Goal: Task Accomplishment & Management: Complete application form

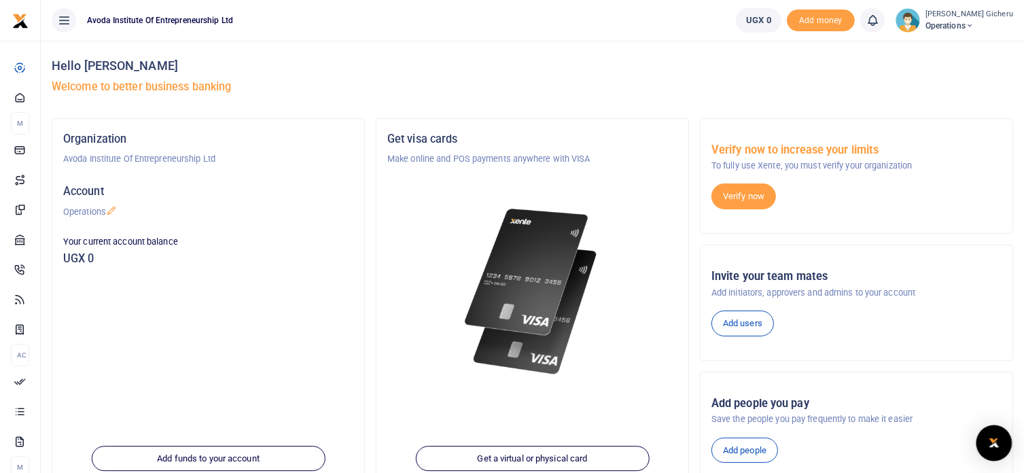
click at [995, 447] on img "Open Intercom Messenger" at bounding box center [994, 443] width 18 height 16
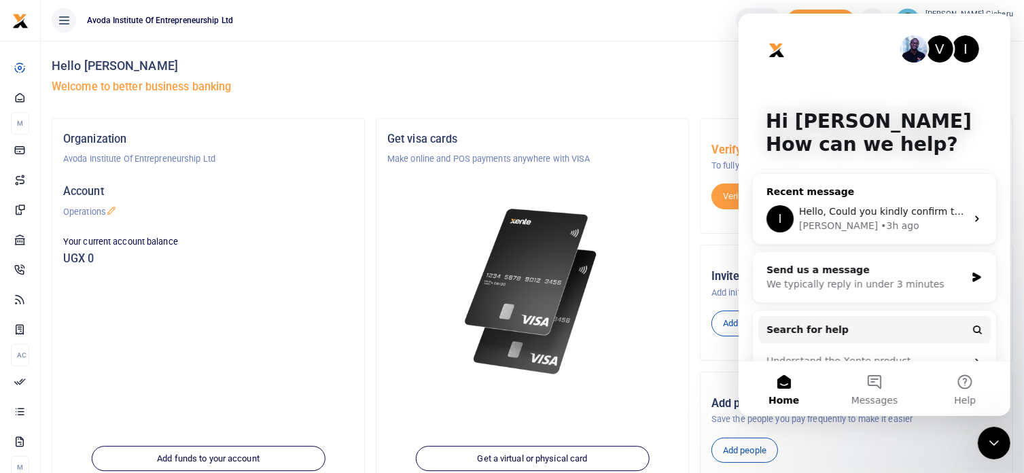
click at [908, 216] on span "Hello, Could you kindly confirm the organization" at bounding box center [912, 211] width 229 height 11
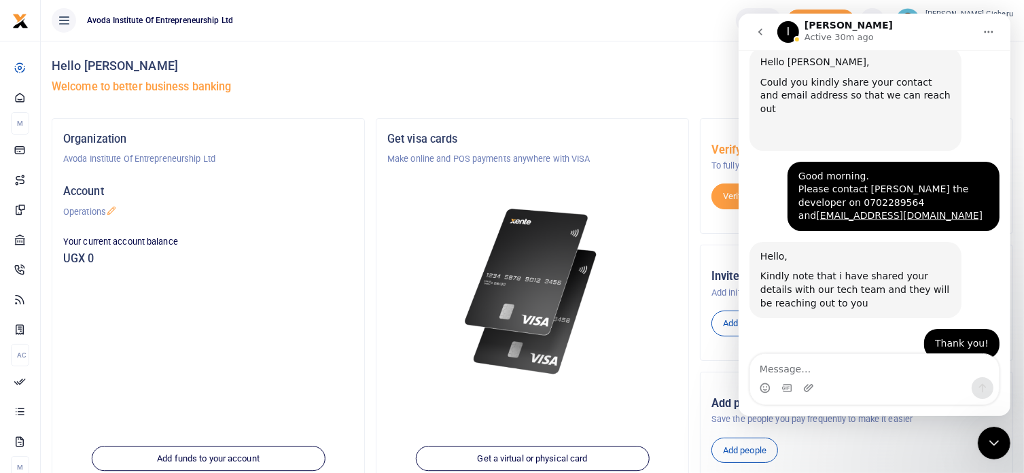
scroll to position [805, 0]
click at [642, 217] on div at bounding box center [532, 275] width 290 height 219
click at [995, 446] on icon "Close Intercom Messenger" at bounding box center [993, 442] width 16 height 16
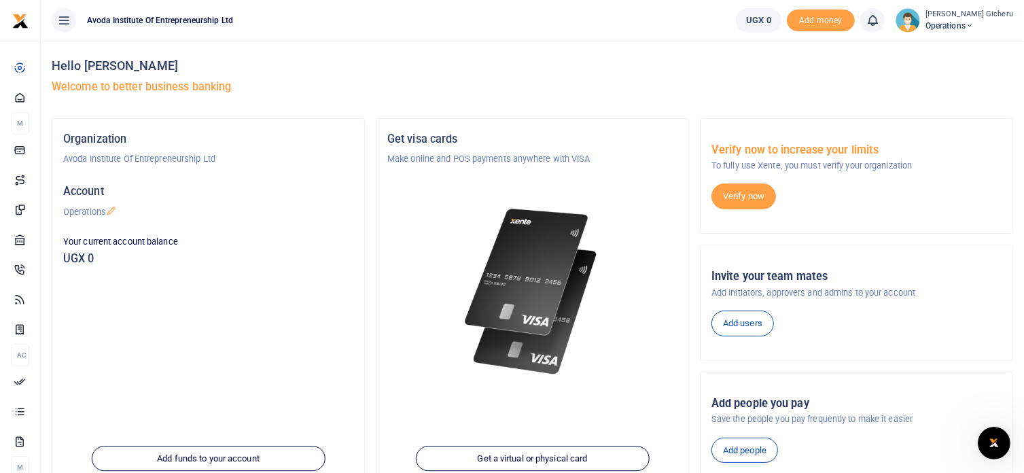
click at [994, 441] on icon "Open Intercom Messenger" at bounding box center [994, 443] width 22 height 22
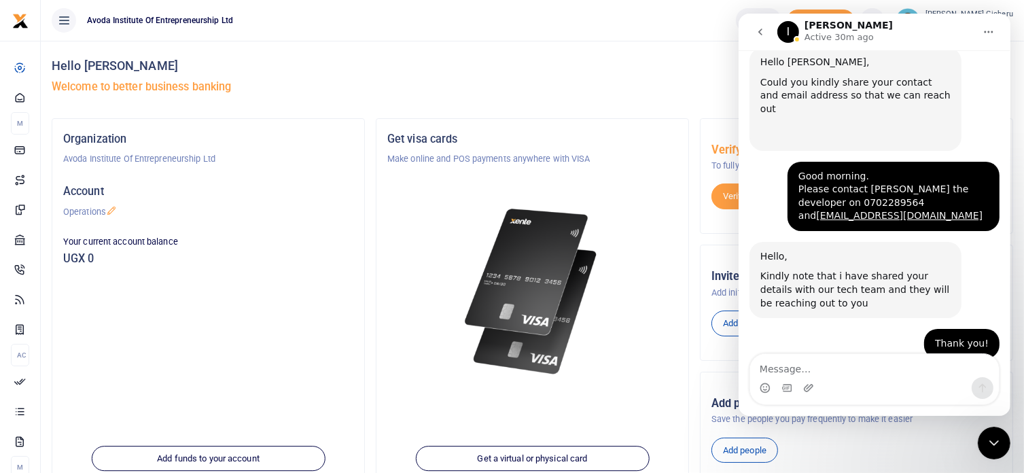
click at [823, 369] on textarea "Message…" at bounding box center [874, 365] width 249 height 23
type textarea "Here?"
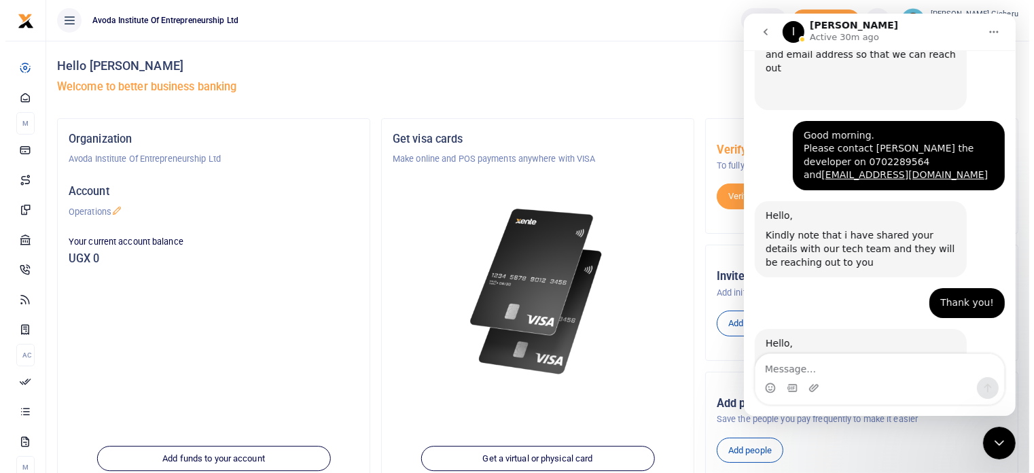
scroll to position [845, 0]
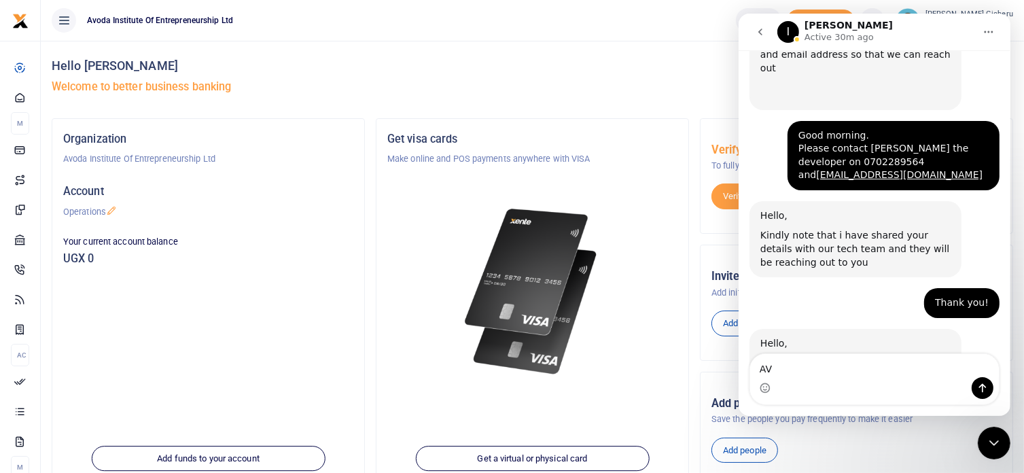
type textarea "AV"
click at [654, 222] on div at bounding box center [532, 275] width 290 height 219
click at [678, 67] on h4 "Hello [PERSON_NAME]" at bounding box center [533, 65] width 962 height 15
click at [997, 444] on icon "Close Intercom Messenger" at bounding box center [993, 442] width 16 height 16
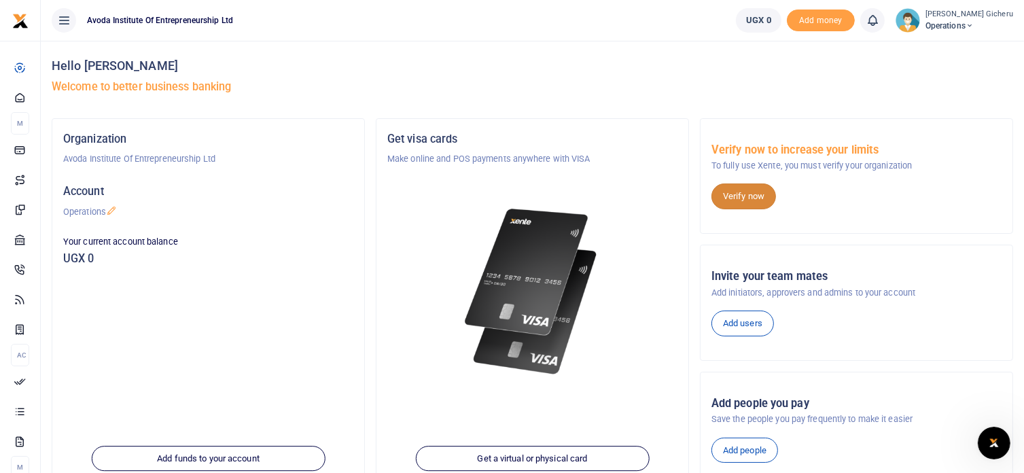
click at [740, 203] on link "Verify now" at bounding box center [744, 196] width 65 height 26
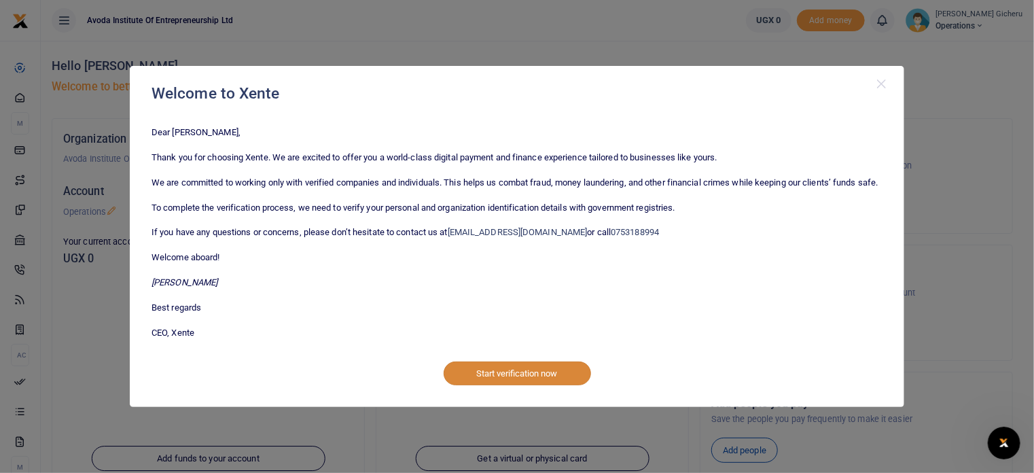
scroll to position [897, 0]
click at [514, 382] on button "Start verification now" at bounding box center [517, 373] width 147 height 23
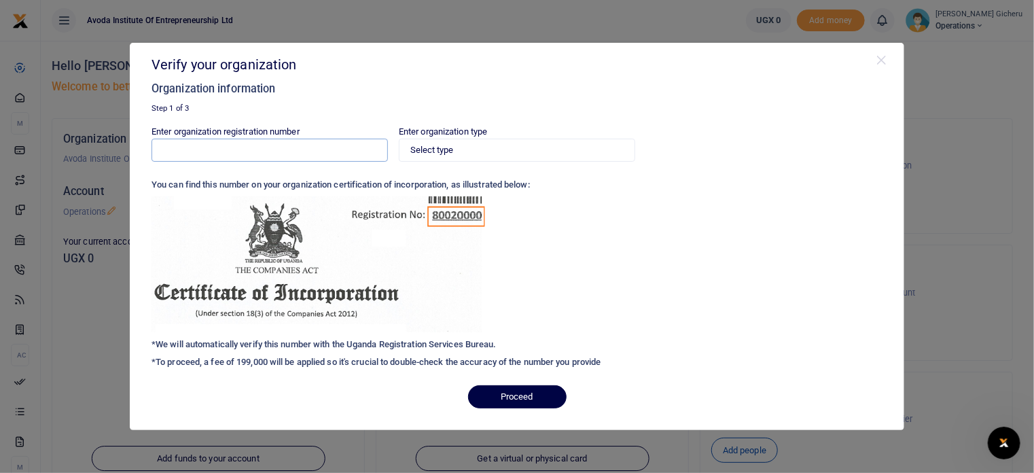
click at [304, 150] on input "Enter organization registration number" at bounding box center [270, 150] width 236 height 23
click at [447, 149] on select "Select type Private Limited Company by shares Private Limited Company by guaran…" at bounding box center [517, 150] width 236 height 23
select select "Private Limited Company by guarantee (without shares)"
click at [399, 139] on select "Select type Private Limited Company by shares Private Limited Company by guaran…" at bounding box center [517, 150] width 236 height 23
click at [231, 145] on input "Enter organization registration number" at bounding box center [270, 150] width 236 height 23
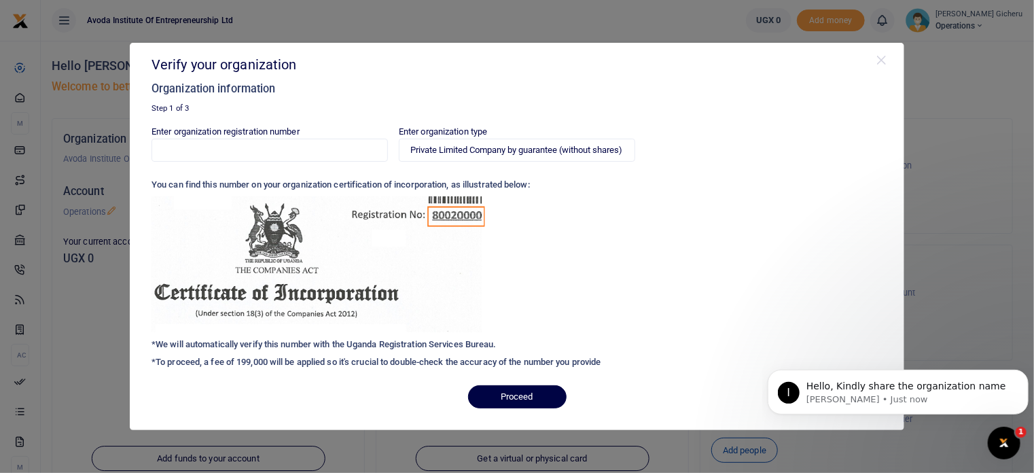
scroll to position [0, 0]
click at [880, 385] on p "Hello, Kindly share the organization name" at bounding box center [908, 386] width 205 height 14
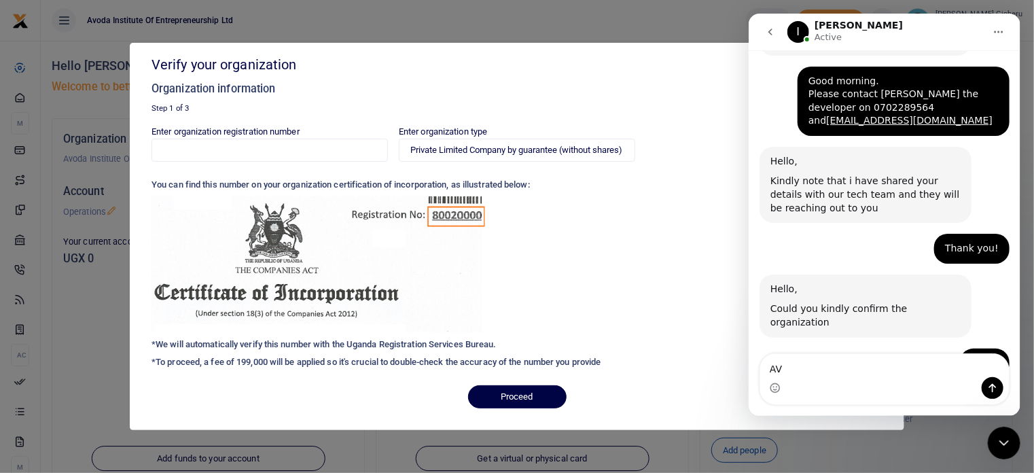
scroll to position [908, 0]
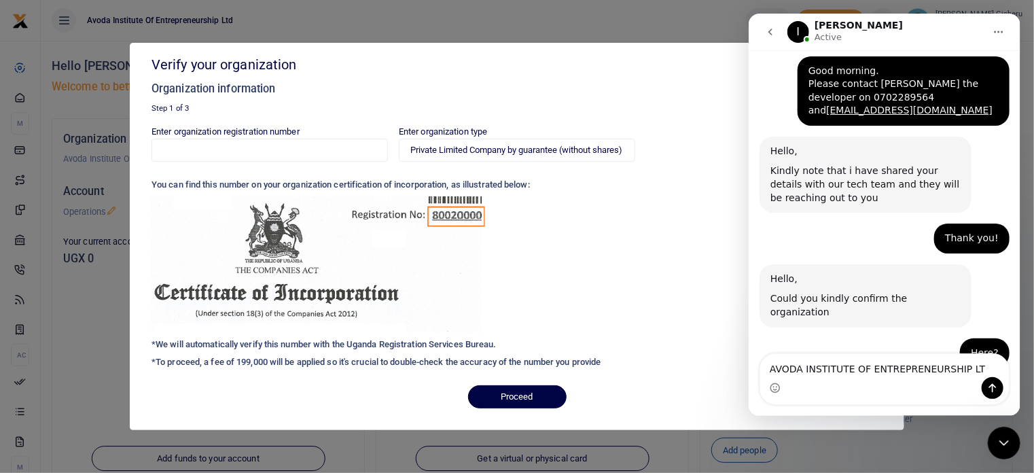
type textarea "AVODA INSTITUTE OF ENTREPRENEURSHIP LTD"
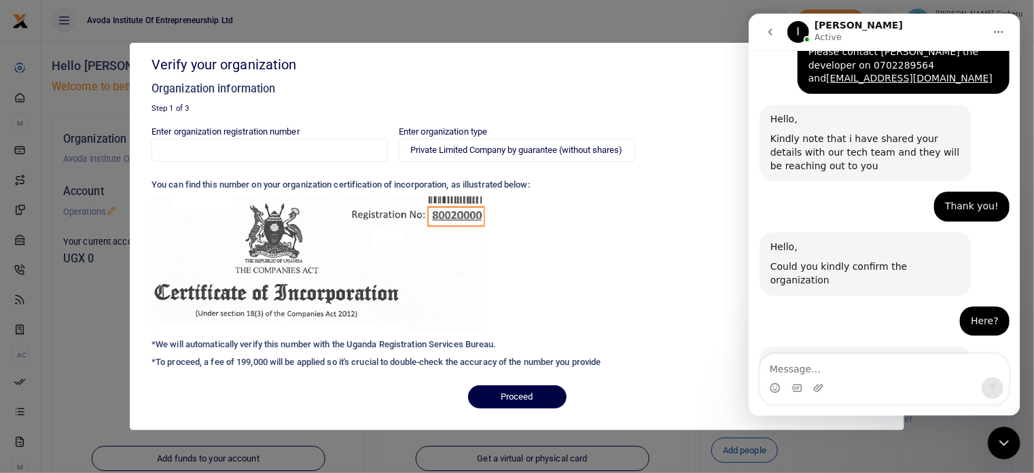
drag, startPoint x: 819, startPoint y: 323, endPoint x: 798, endPoint y: 310, distance: 24.5
click at [798, 414] on div "AVODA INSTITUTE OF ENTREPRENEURSHIP LTD [PERSON_NAME] now" at bounding box center [903, 435] width 212 height 43
copy div "AVODA INSTITUTE OF ENTREPRENEURSHIP LTD"
click at [278, 155] on input "Enter organization registration number" at bounding box center [270, 150] width 236 height 23
type input "AVODA INSTITUTE OF ENTREPRENEURSHIP LTD"
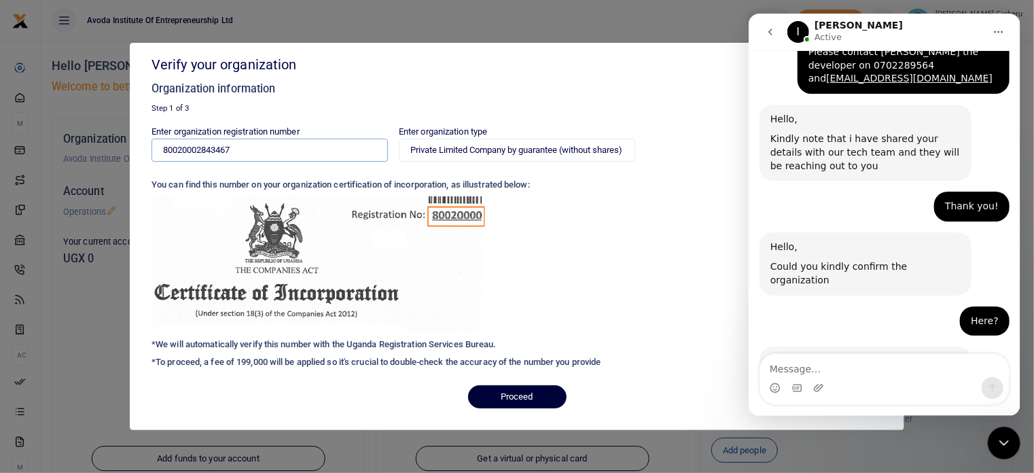
type input "80020002843467"
click at [521, 399] on button "Proceed" at bounding box center [517, 396] width 99 height 23
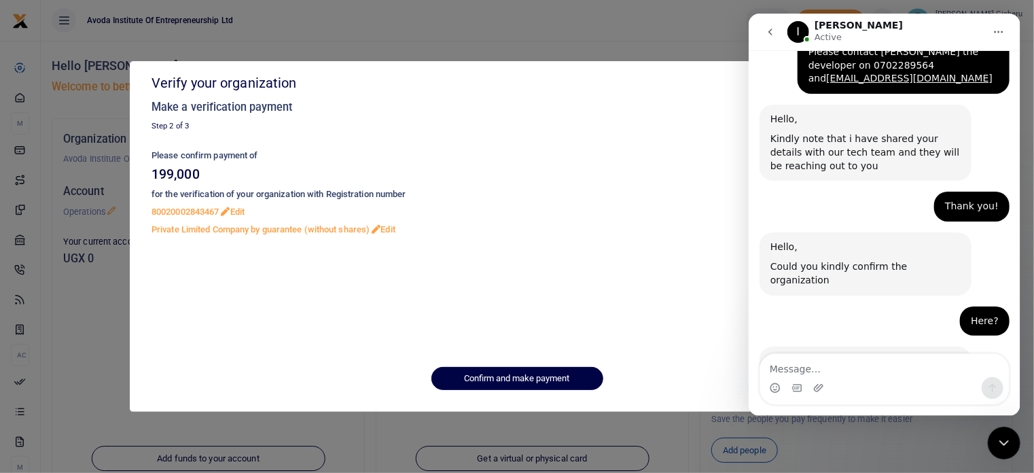
click at [515, 215] on h6 "80020002843467 Edit" at bounding box center [517, 212] width 731 height 11
click at [671, 249] on div "Please confirm payment of 199,000 for the verification of your organization wit…" at bounding box center [517, 249] width 731 height 213
click at [1004, 439] on icon "Close Intercom Messenger" at bounding box center [1004, 442] width 16 height 16
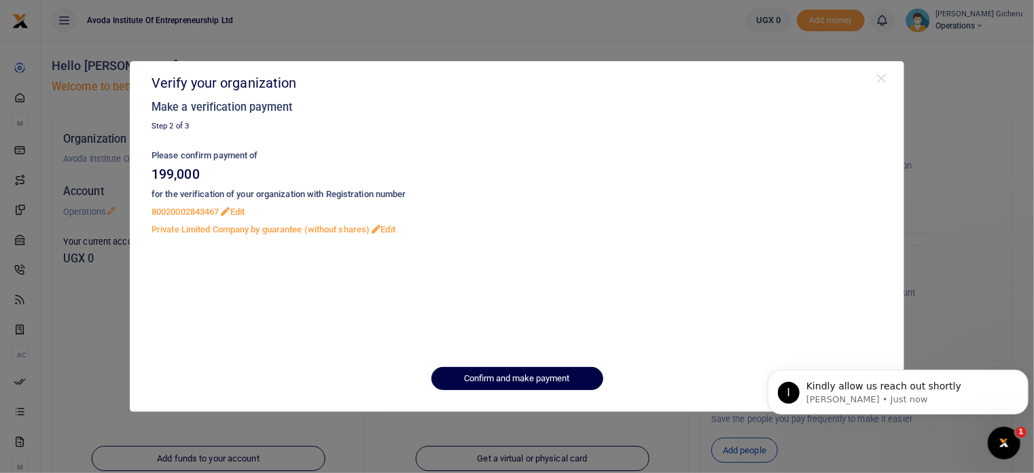
scroll to position [0, 0]
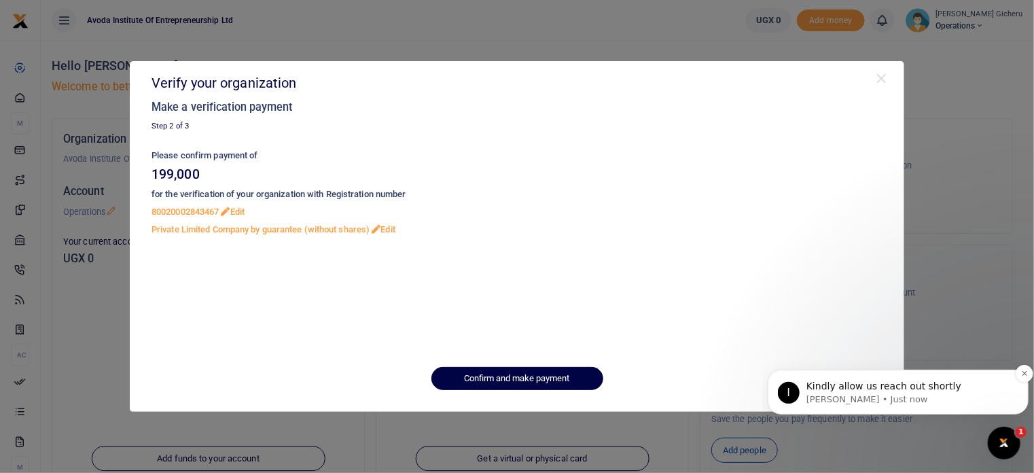
click at [882, 396] on p "[PERSON_NAME] • Just now" at bounding box center [908, 399] width 205 height 12
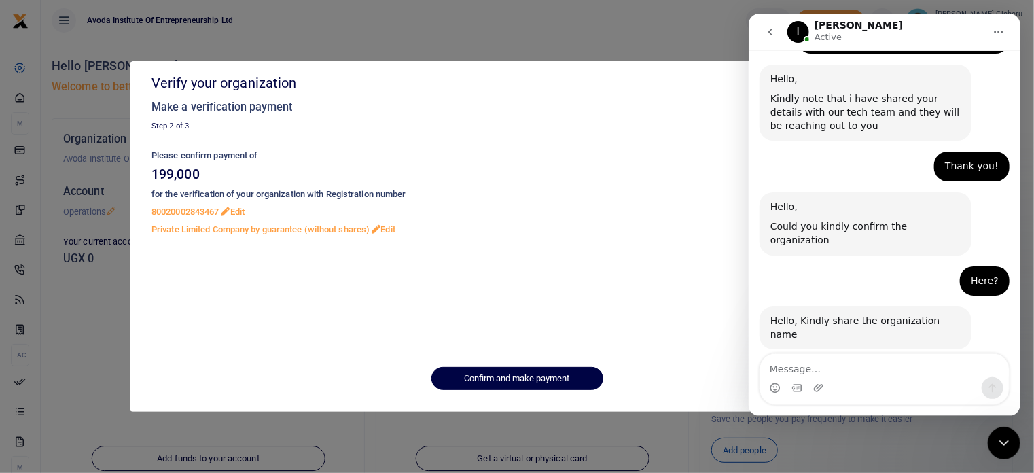
scroll to position [1003, 0]
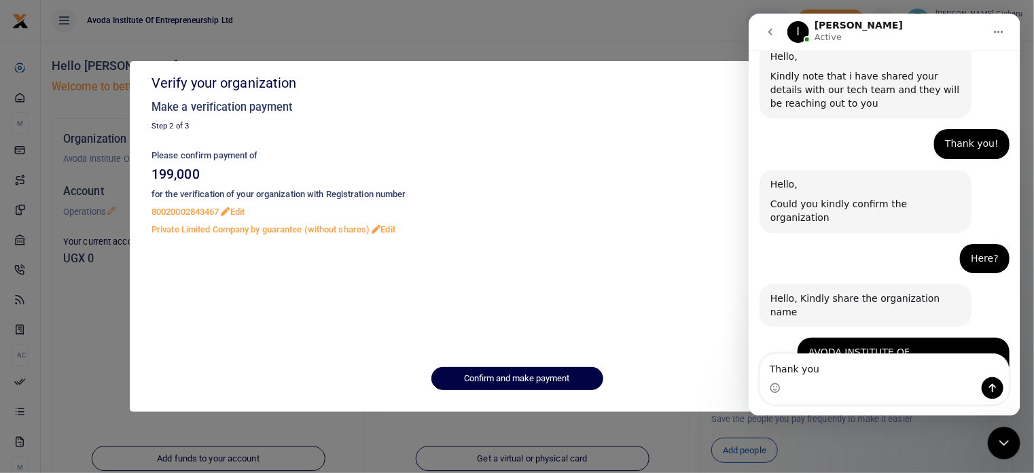
type textarea "Thank you!"
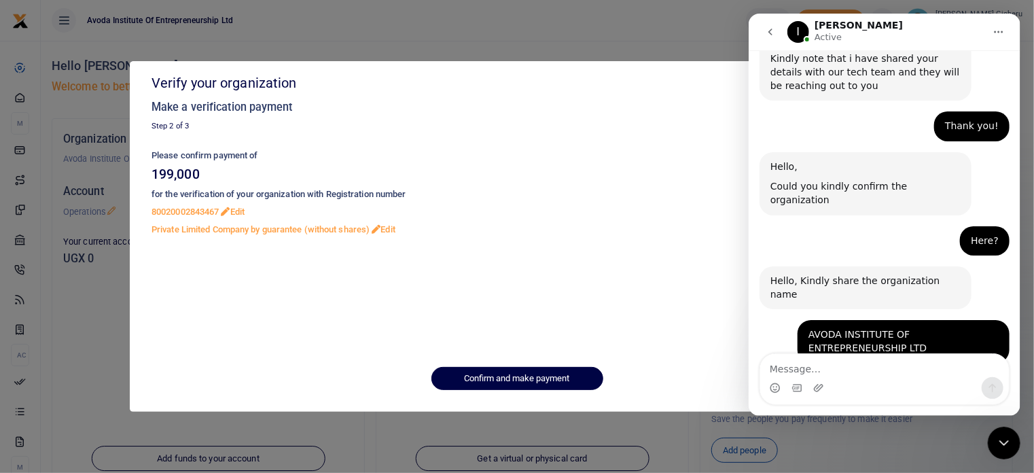
click at [617, 44] on div "Verify your organization Make a verification payment Step 2 of 3 Please confirm…" at bounding box center [517, 236] width 1034 height 473
click at [1001, 447] on icon "Close Intercom Messenger" at bounding box center [1004, 442] width 16 height 16
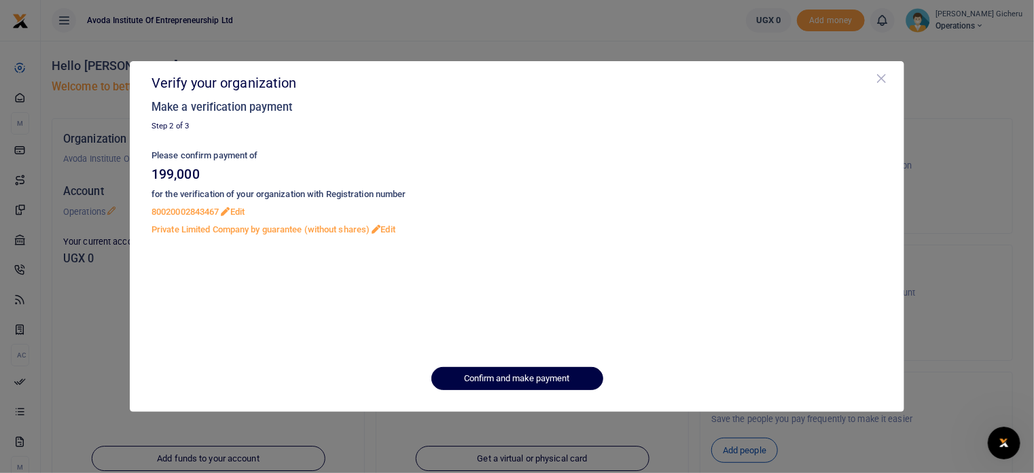
click at [878, 77] on button "Close" at bounding box center [882, 79] width 14 height 14
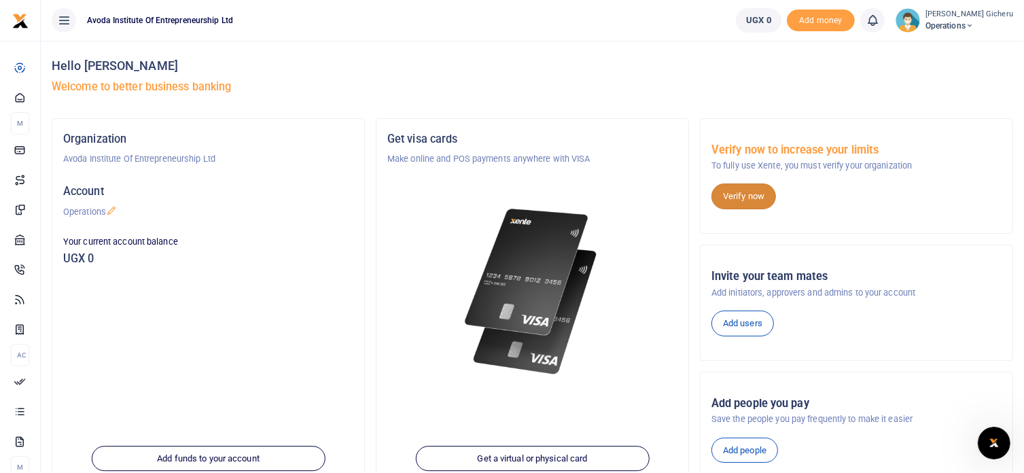
click at [738, 198] on link "Verify now" at bounding box center [744, 196] width 65 height 26
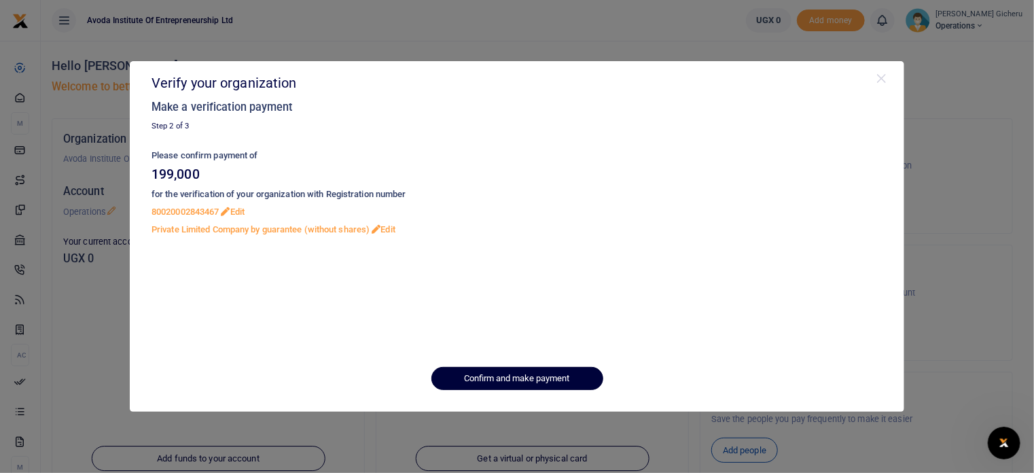
click at [506, 381] on button "Confirm and make payment" at bounding box center [518, 378] width 172 height 23
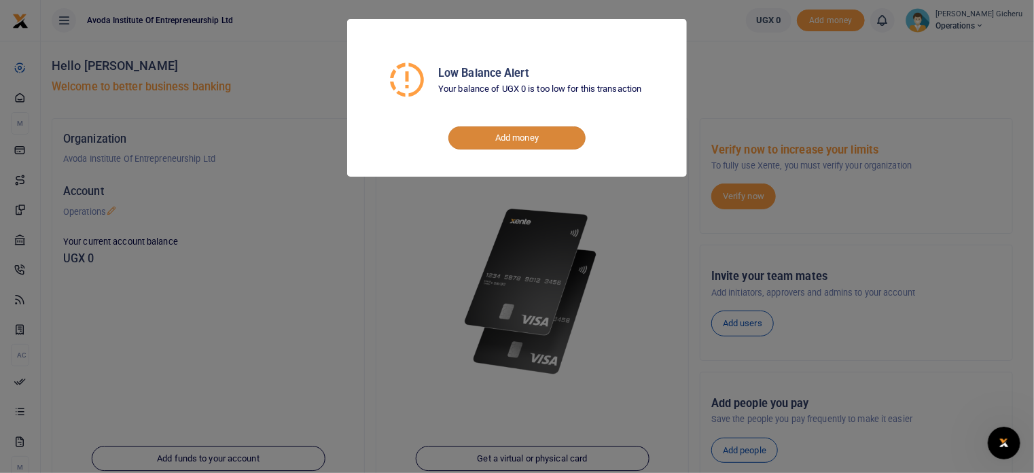
click at [508, 139] on link "Add money" at bounding box center [517, 137] width 137 height 23
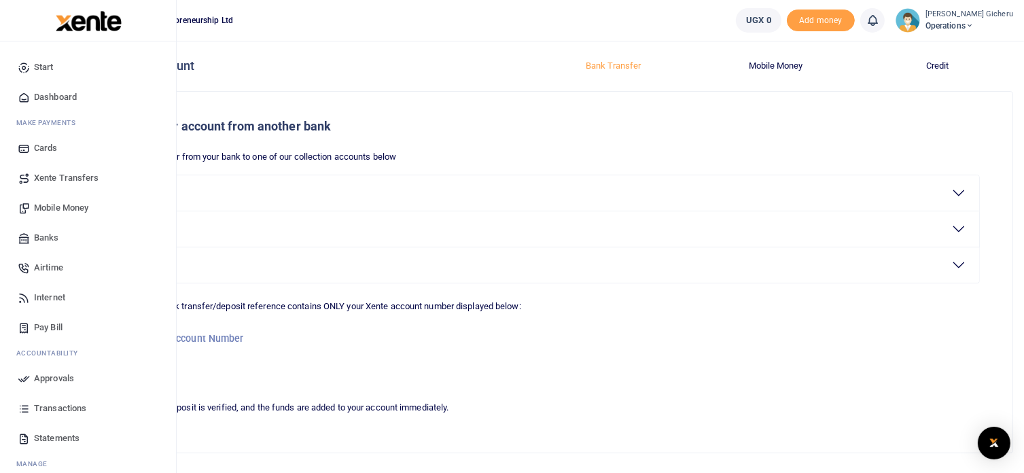
click at [43, 68] on span "Start" at bounding box center [44, 67] width 20 height 14
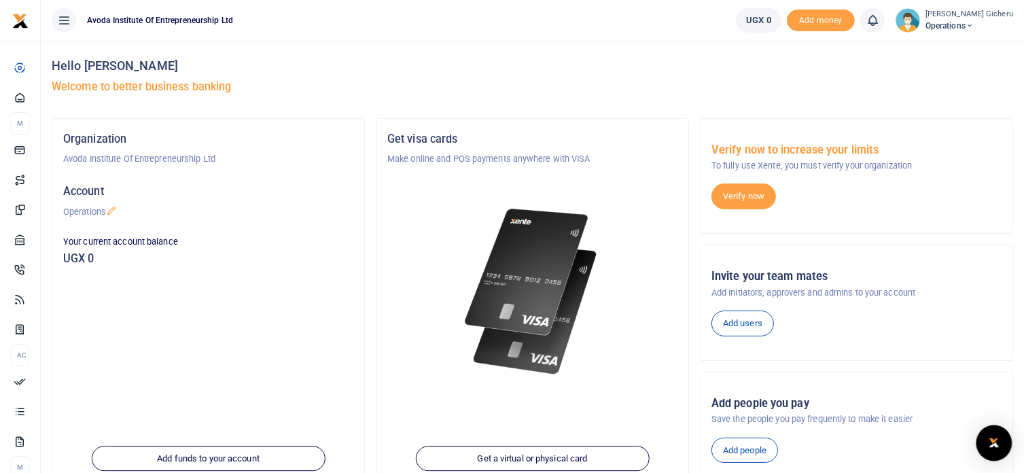
click at [995, 448] on img "Open Intercom Messenger" at bounding box center [994, 443] width 18 height 16
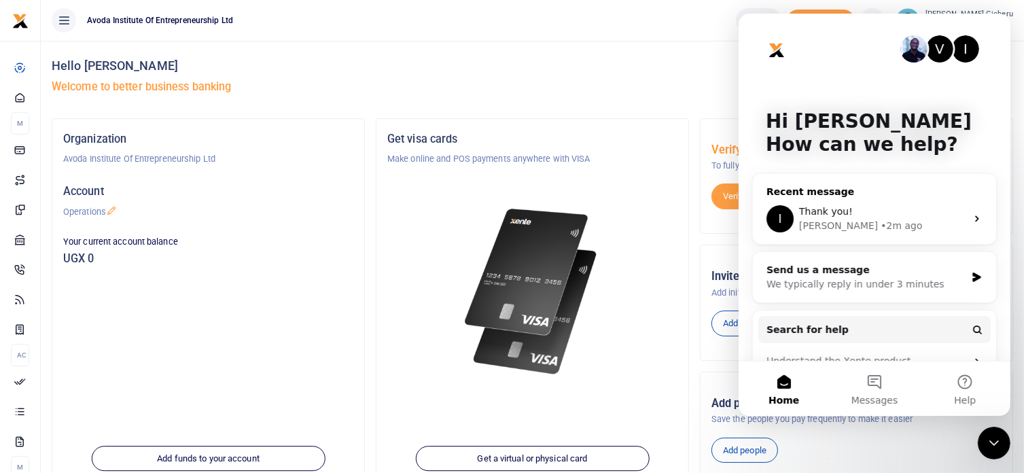
click at [860, 217] on div "Thank you!" at bounding box center [881, 212] width 167 height 14
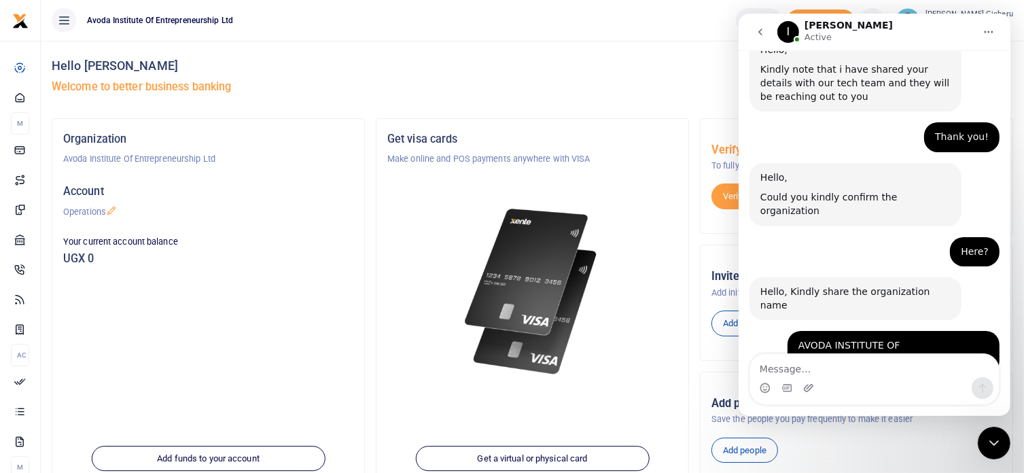
scroll to position [1021, 0]
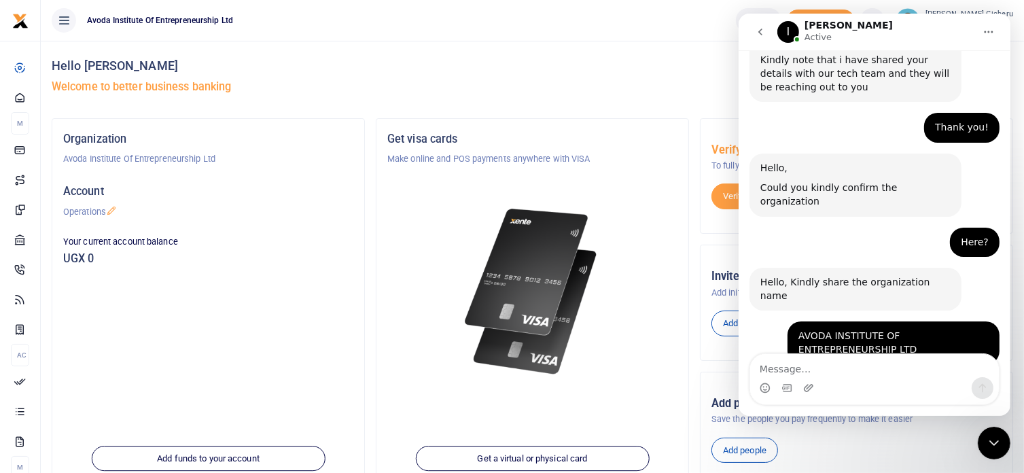
click at [634, 211] on div at bounding box center [532, 275] width 290 height 219
click at [991, 443] on icon "Close Intercom Messenger" at bounding box center [994, 442] width 10 height 5
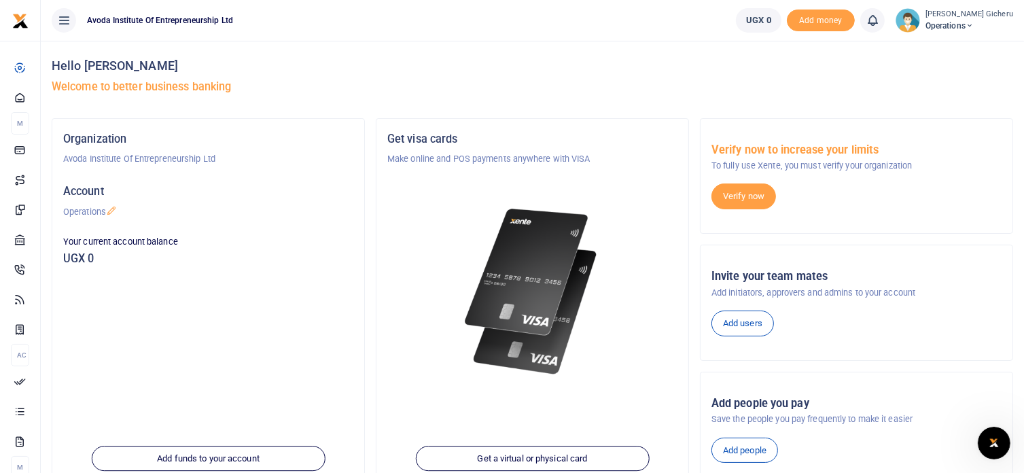
click at [996, 442] on icon "Open Intercom Messenger" at bounding box center [994, 443] width 22 height 22
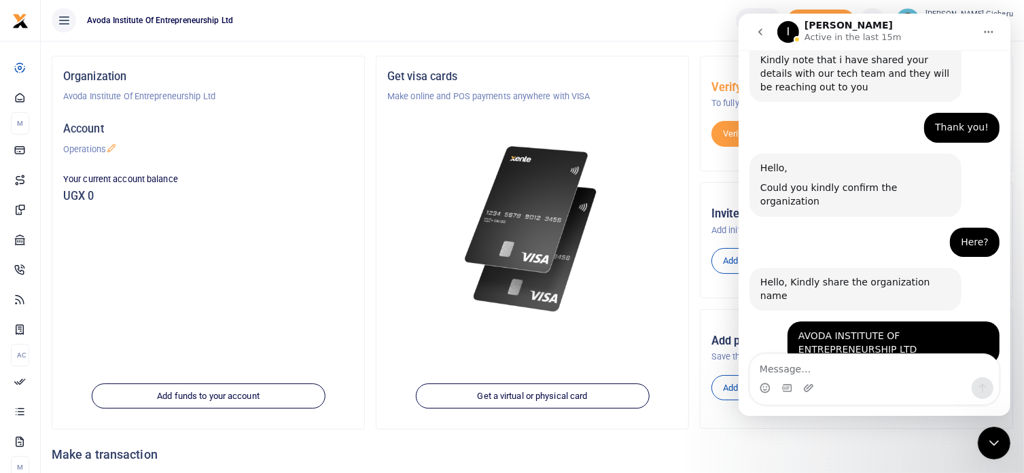
scroll to position [191, 0]
